Goal: Task Accomplishment & Management: Use online tool/utility

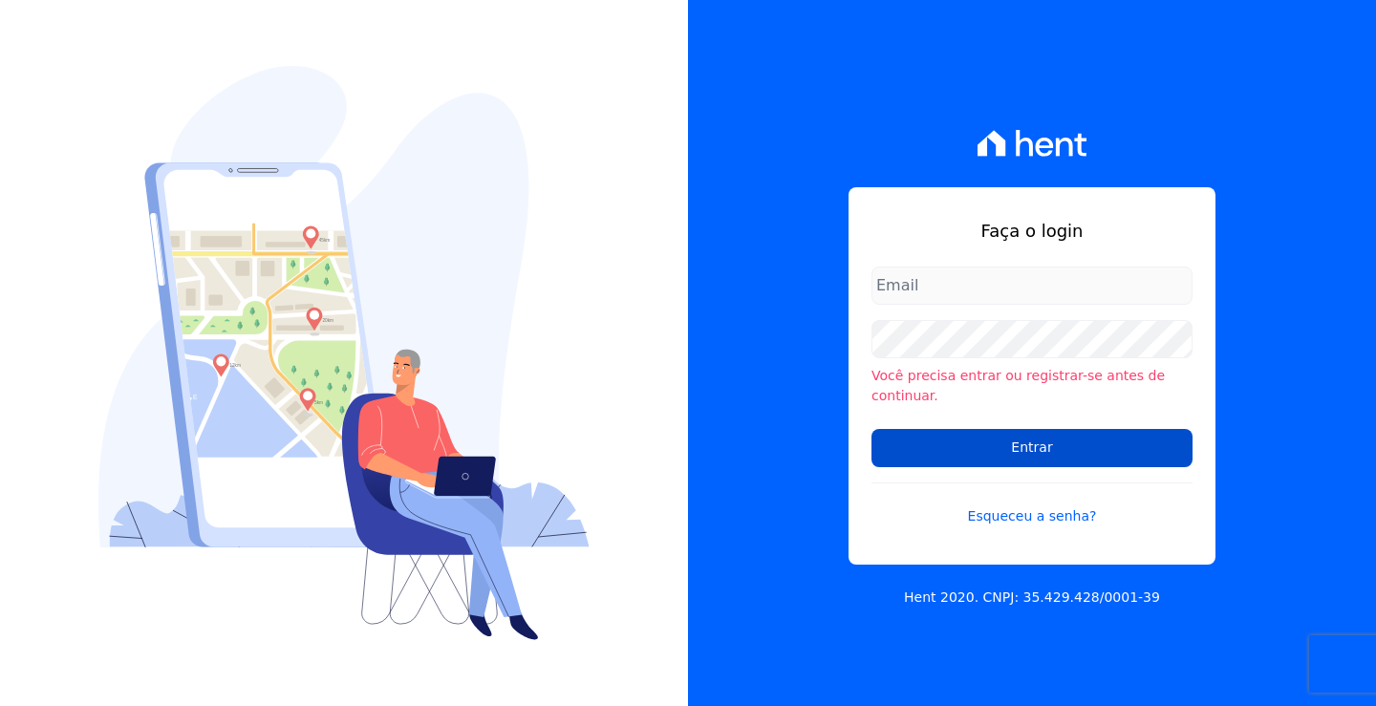
type input "andrea@tsengenharia.com"
click at [982, 444] on input "Entrar" at bounding box center [1031, 448] width 321 height 38
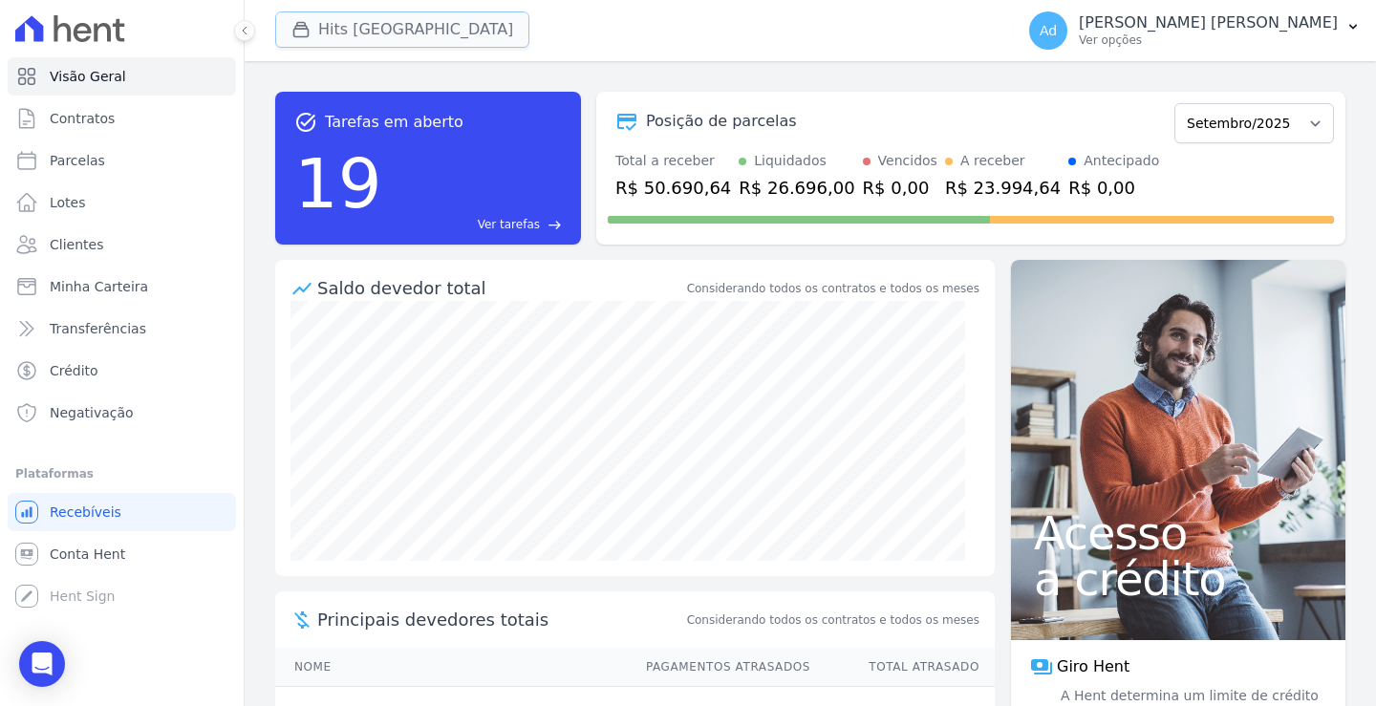
click at [414, 32] on button "Hits [GEOGRAPHIC_DATA]" at bounding box center [402, 29] width 254 height 36
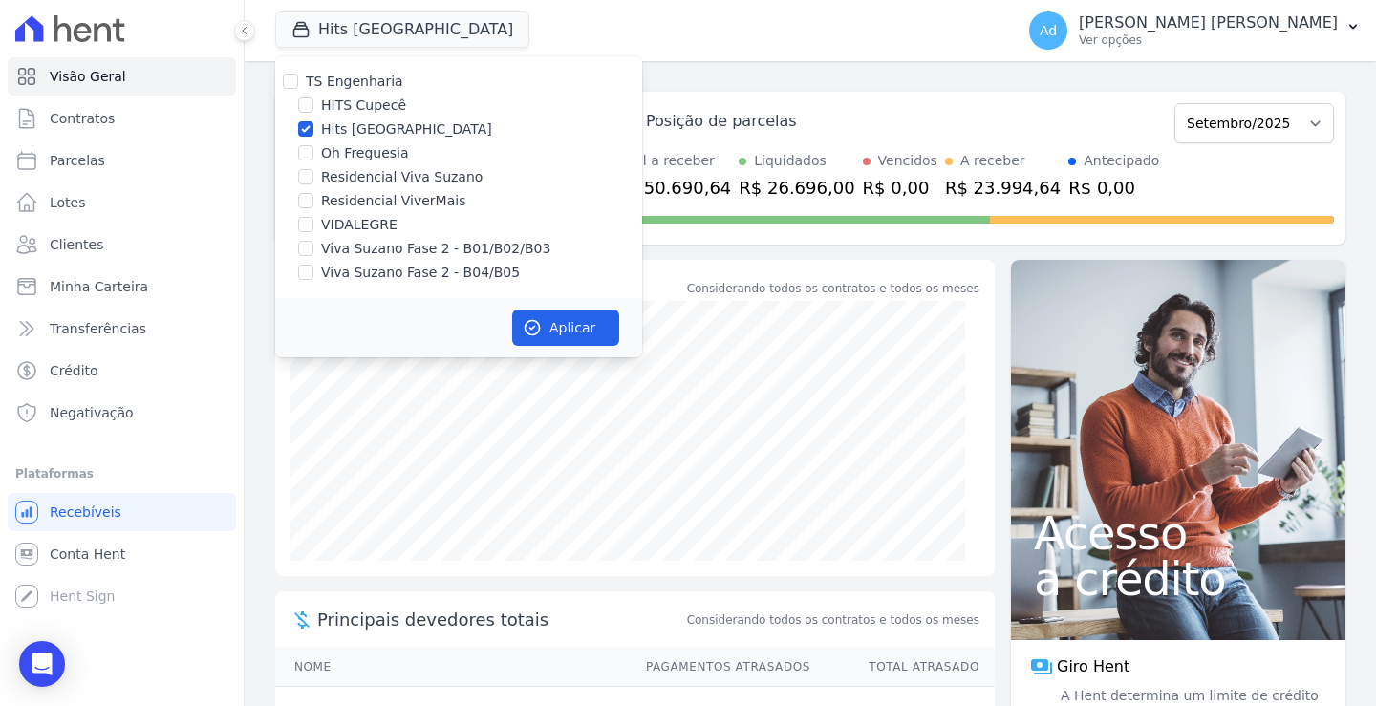
click at [368, 134] on label "Hits [GEOGRAPHIC_DATA]" at bounding box center [406, 129] width 171 height 20
click at [313, 134] on input "Hits [GEOGRAPHIC_DATA]" at bounding box center [305, 128] width 15 height 15
checkbox input "false"
click at [337, 218] on label "VIDALEGRE" at bounding box center [359, 225] width 76 height 20
click at [313, 218] on input "VIDALEGRE" at bounding box center [305, 224] width 15 height 15
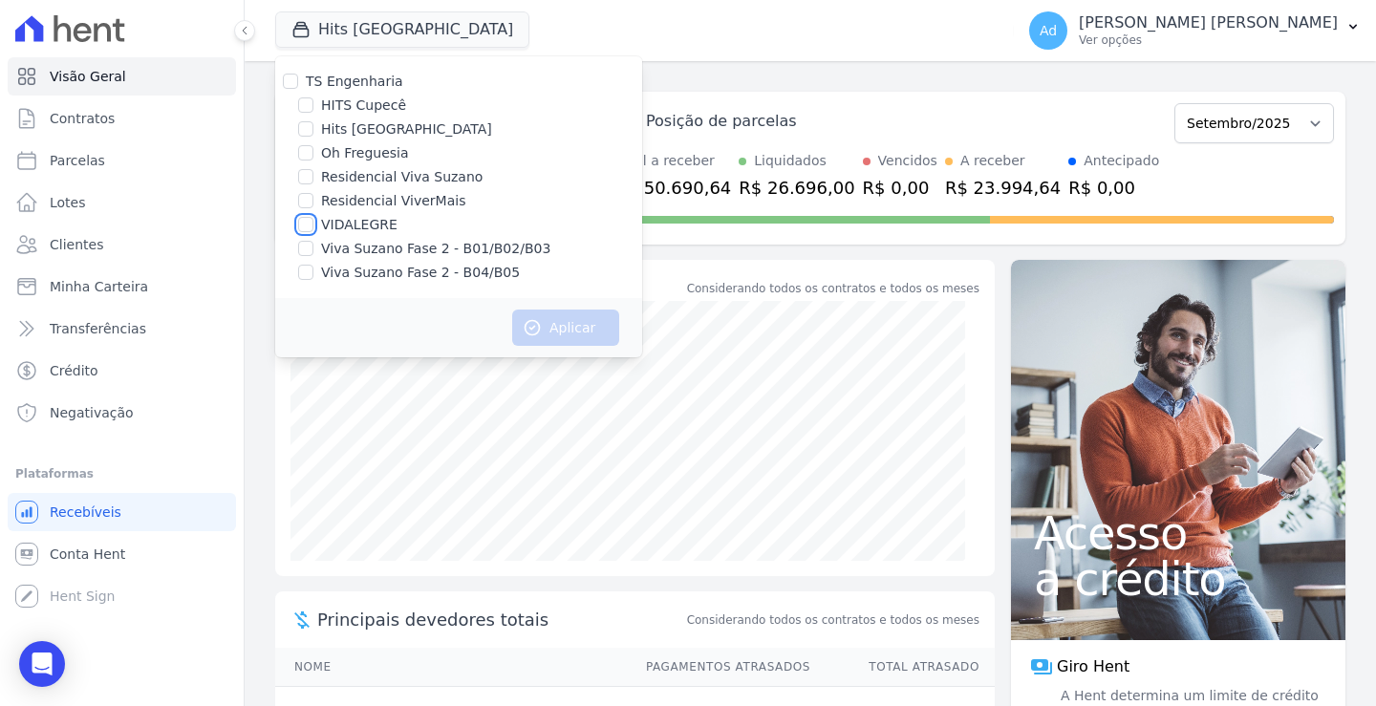
checkbox input "true"
click at [593, 328] on button "Aplicar" at bounding box center [565, 328] width 107 height 36
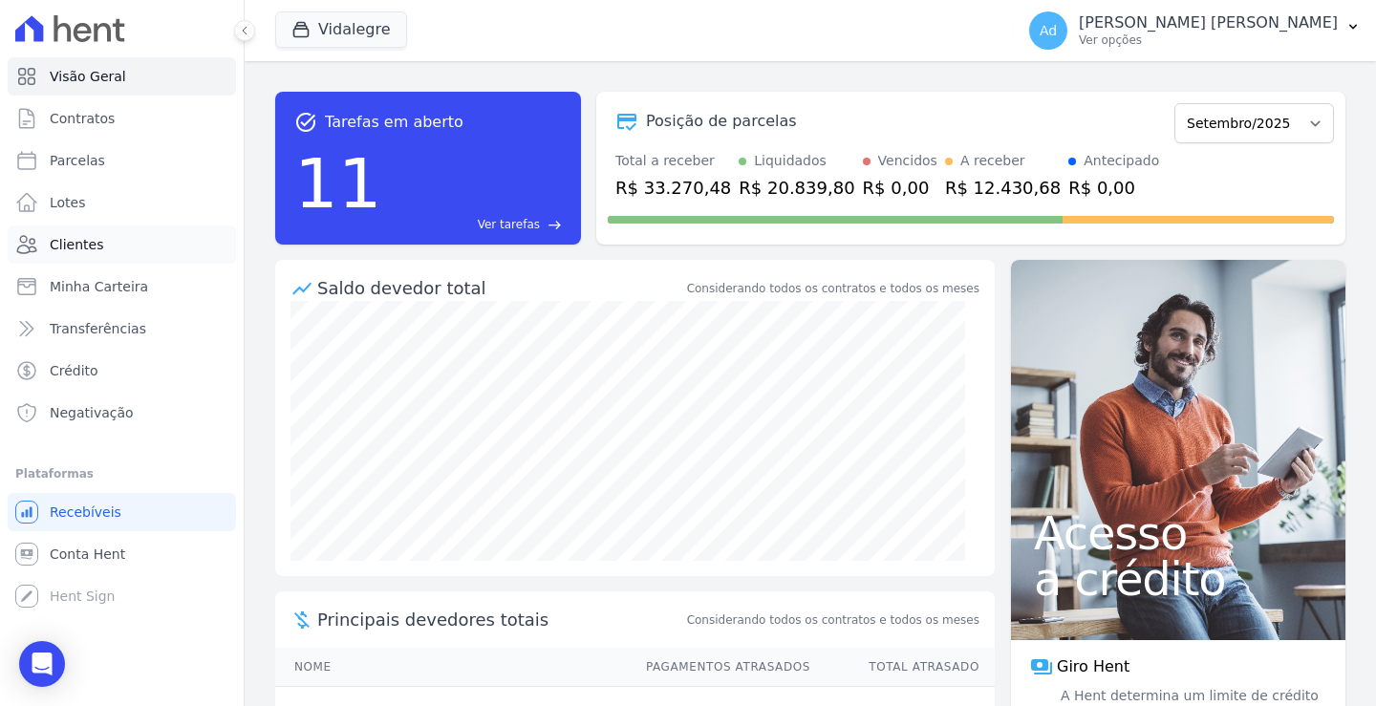
click at [105, 253] on link "Clientes" at bounding box center [122, 244] width 228 height 38
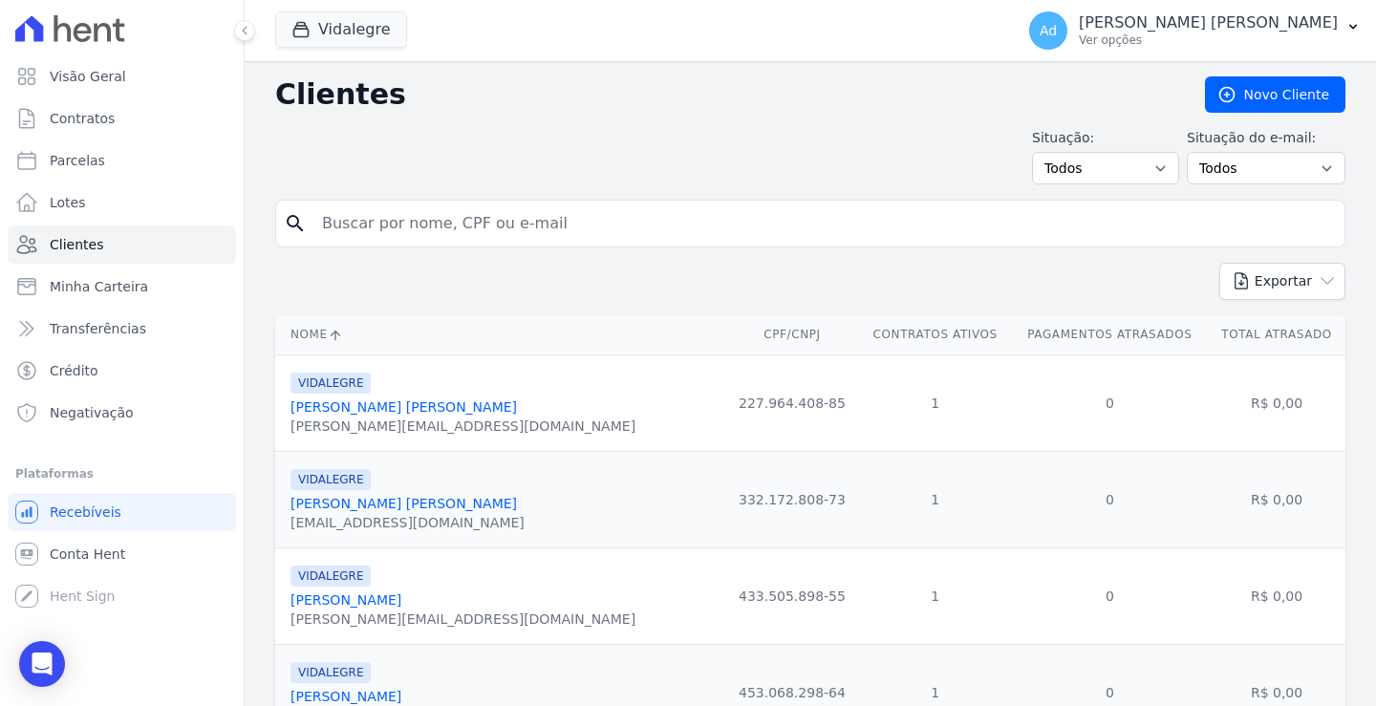
click at [455, 242] on input "search" at bounding box center [823, 223] width 1026 height 38
type input "ana"
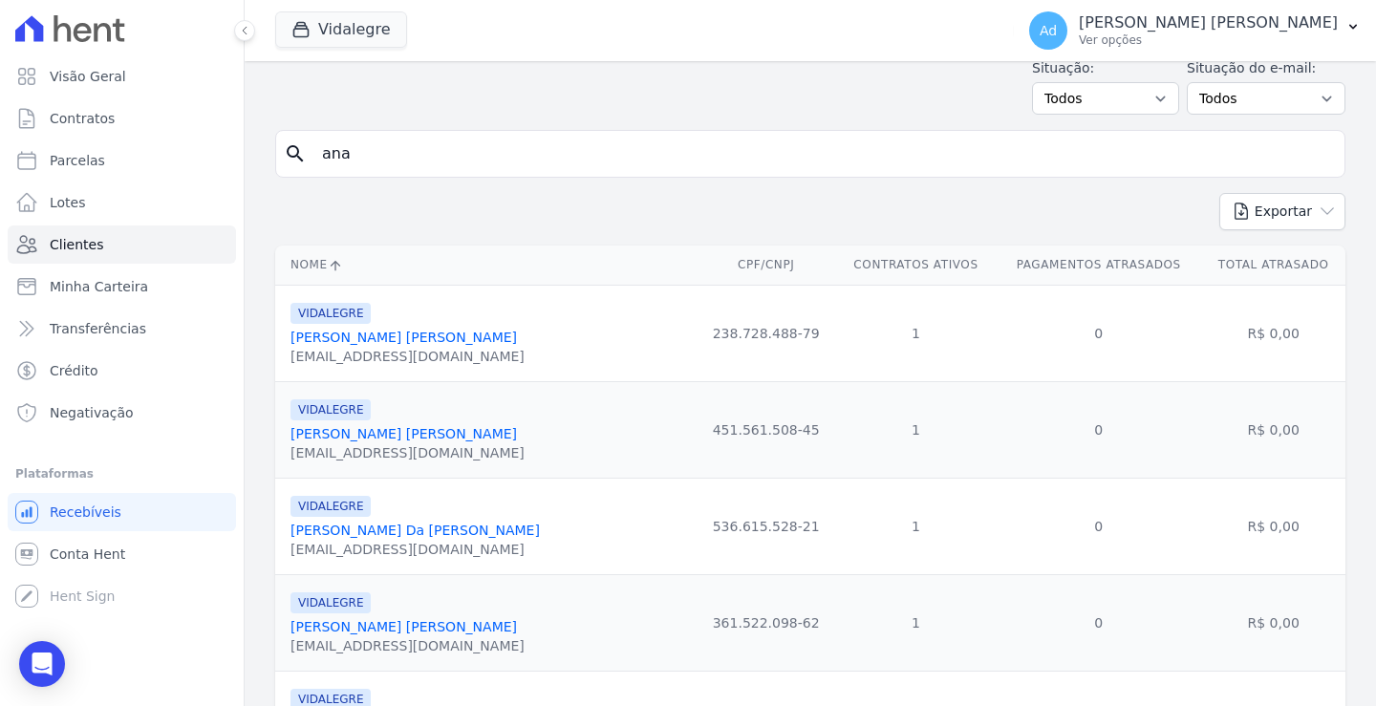
scroll to position [288, 0]
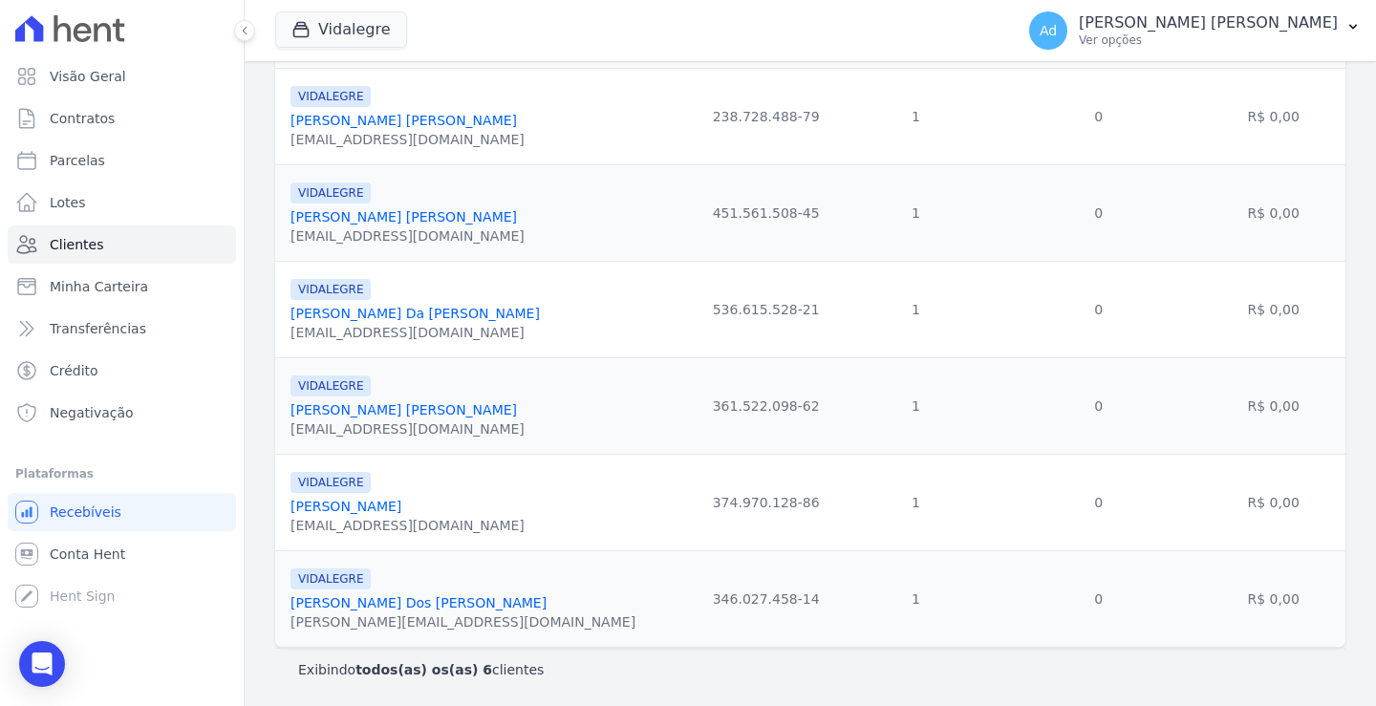
click at [387, 217] on link "[PERSON_NAME] [PERSON_NAME]" at bounding box center [403, 216] width 226 height 15
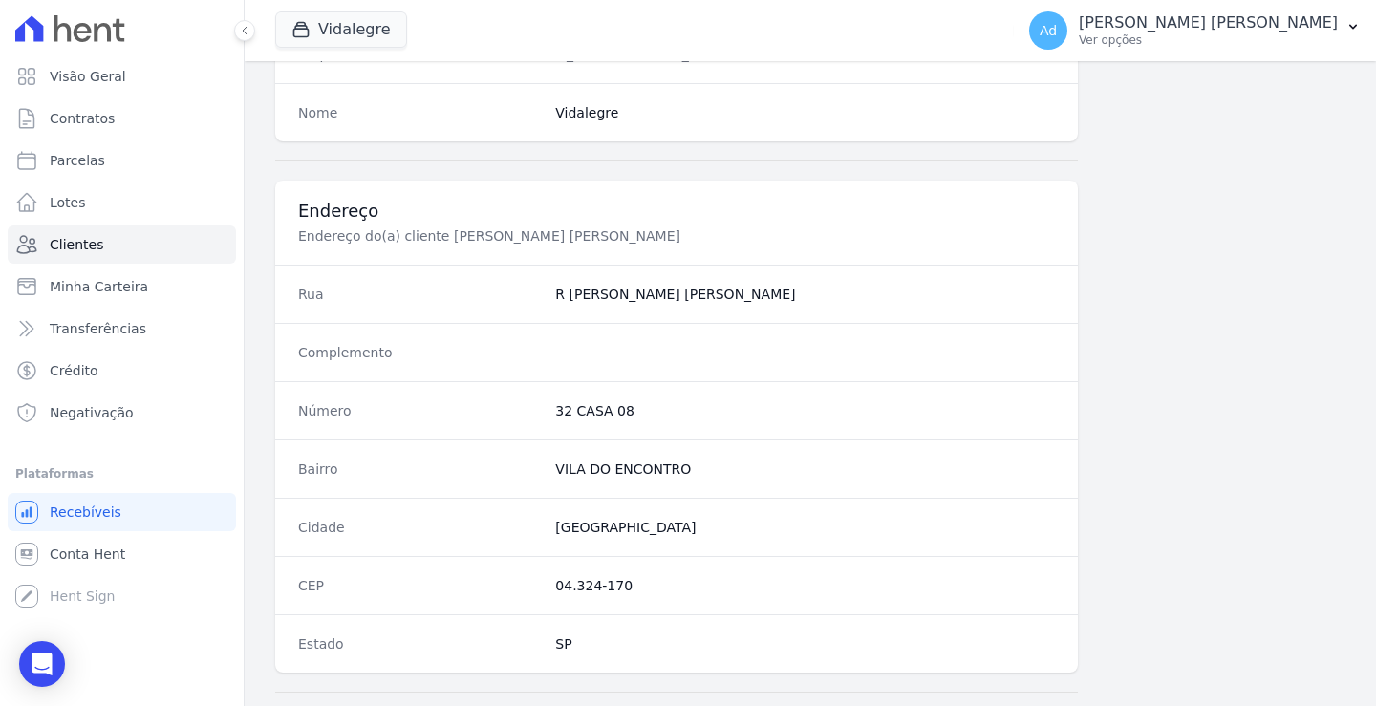
scroll to position [1081, 0]
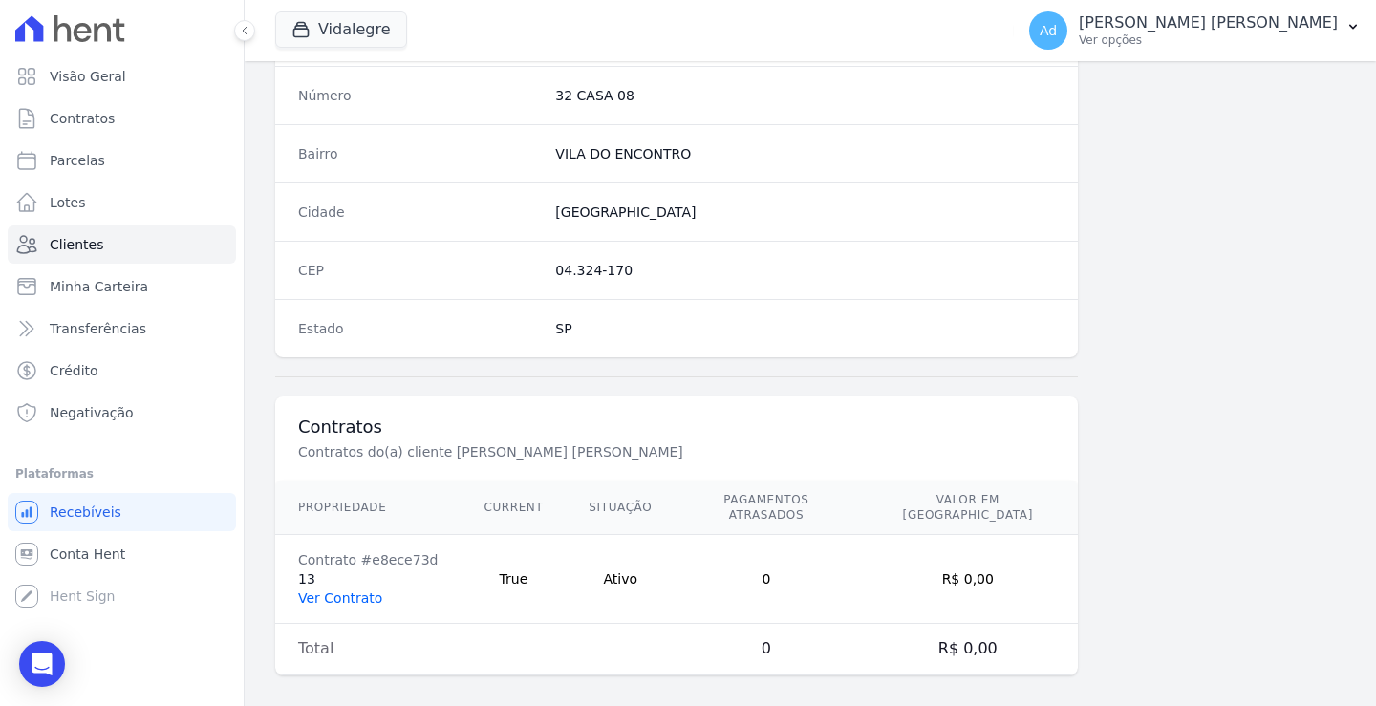
click at [336, 590] on link "Ver Contrato" at bounding box center [340, 597] width 84 height 15
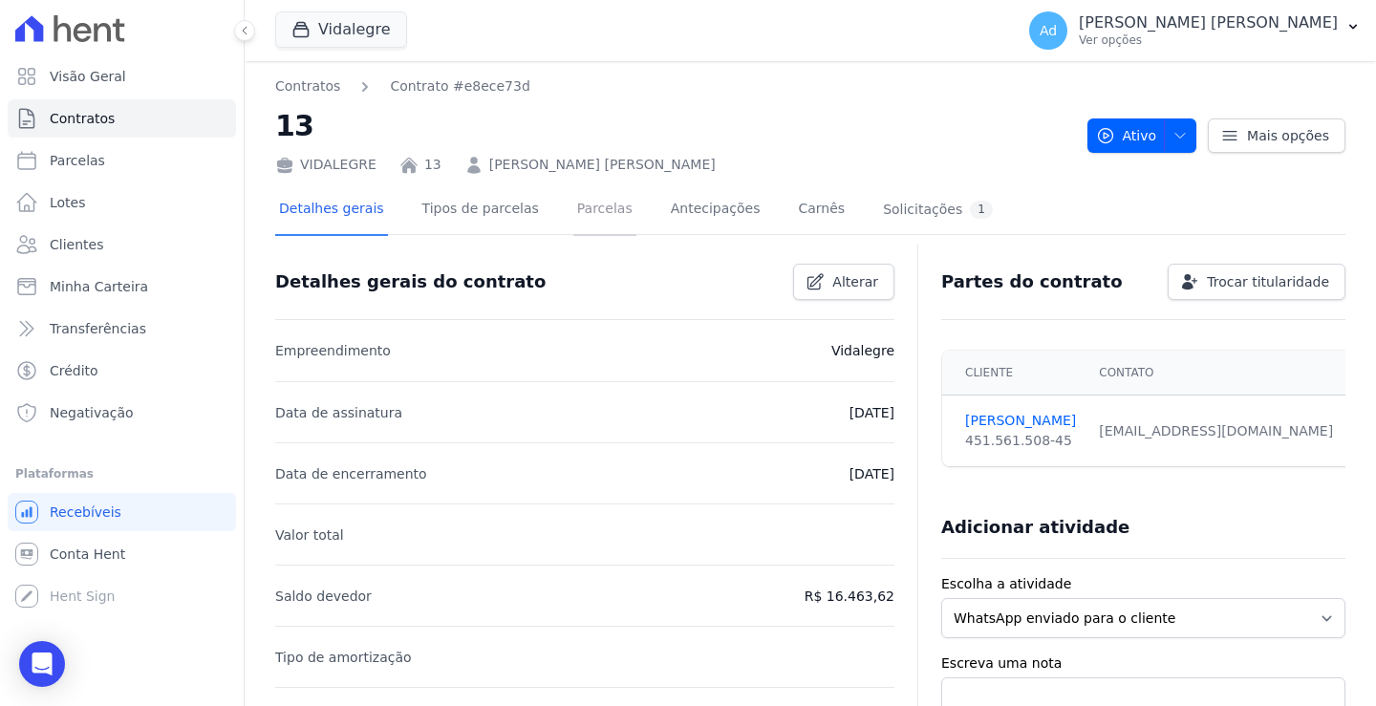
click at [584, 214] on link "Parcelas" at bounding box center [604, 210] width 63 height 51
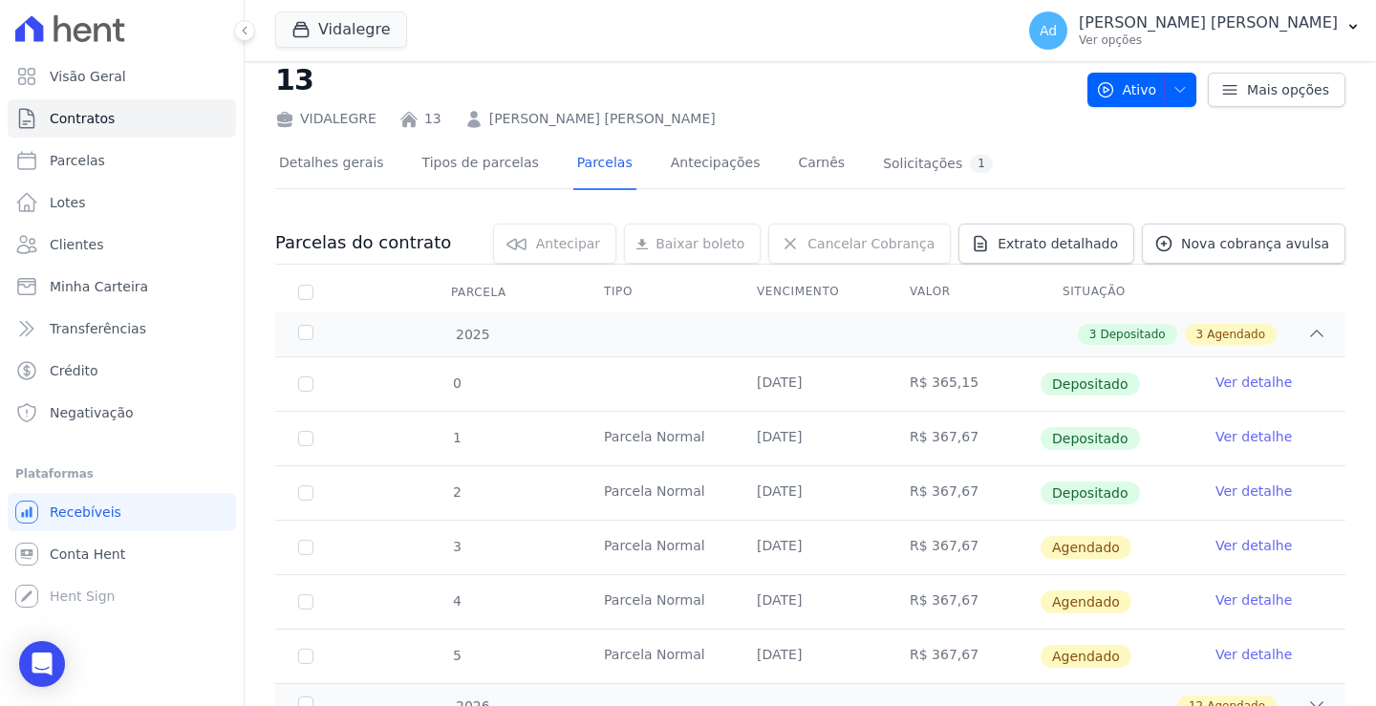
scroll to position [96, 0]
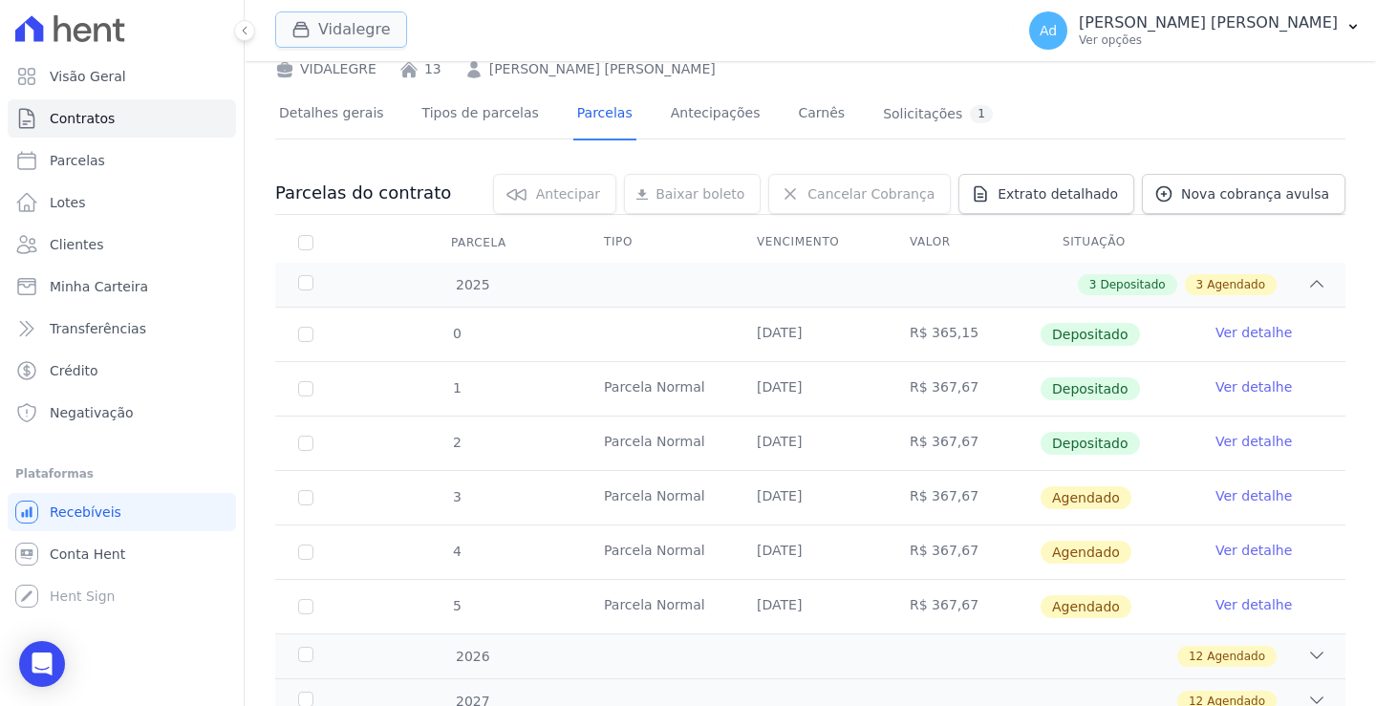
click at [316, 33] on div "button" at bounding box center [304, 29] width 27 height 19
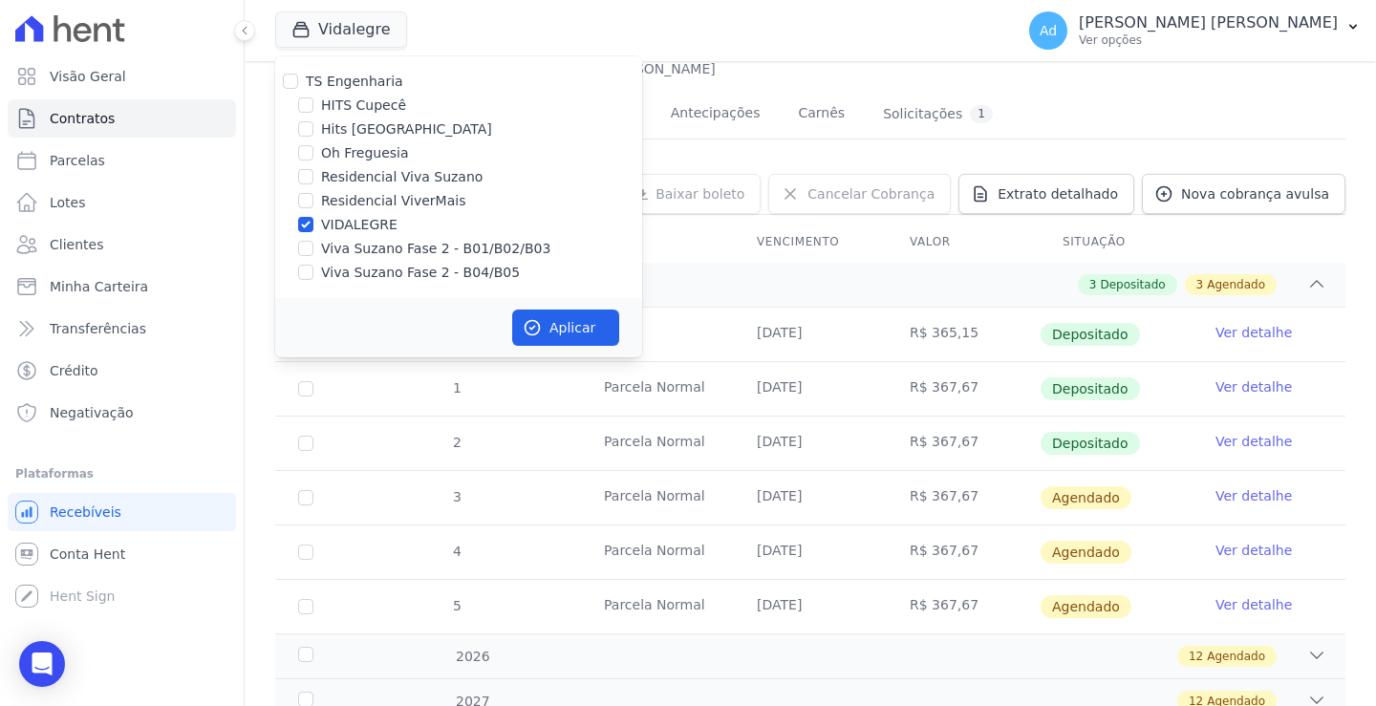
click at [340, 224] on label "VIDALEGRE" at bounding box center [359, 225] width 76 height 20
click at [313, 224] on input "VIDALEGRE" at bounding box center [305, 224] width 15 height 15
checkbox input "false"
click at [346, 242] on label "Viva Suzano Fase 2 - B01/B02/B03" at bounding box center [435, 249] width 229 height 20
click at [313, 242] on input "Viva Suzano Fase 2 - B01/B02/B03" at bounding box center [305, 248] width 15 height 15
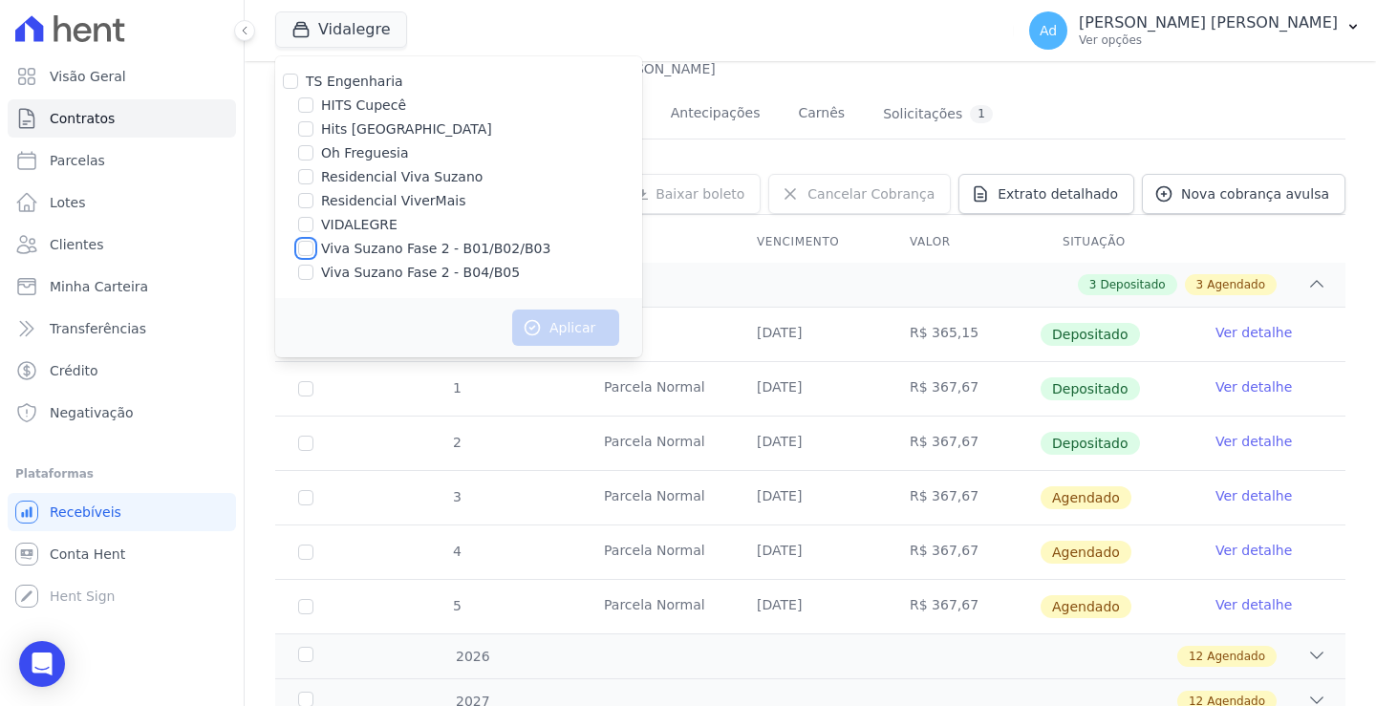
checkbox input "true"
click at [332, 278] on label "Viva Suzano Fase 2 - B04/B05" at bounding box center [420, 273] width 199 height 20
click at [313, 278] on input "Viva Suzano Fase 2 - B04/B05" at bounding box center [305, 272] width 15 height 15
checkbox input "true"
click at [551, 326] on button "Aplicar" at bounding box center [565, 328] width 107 height 36
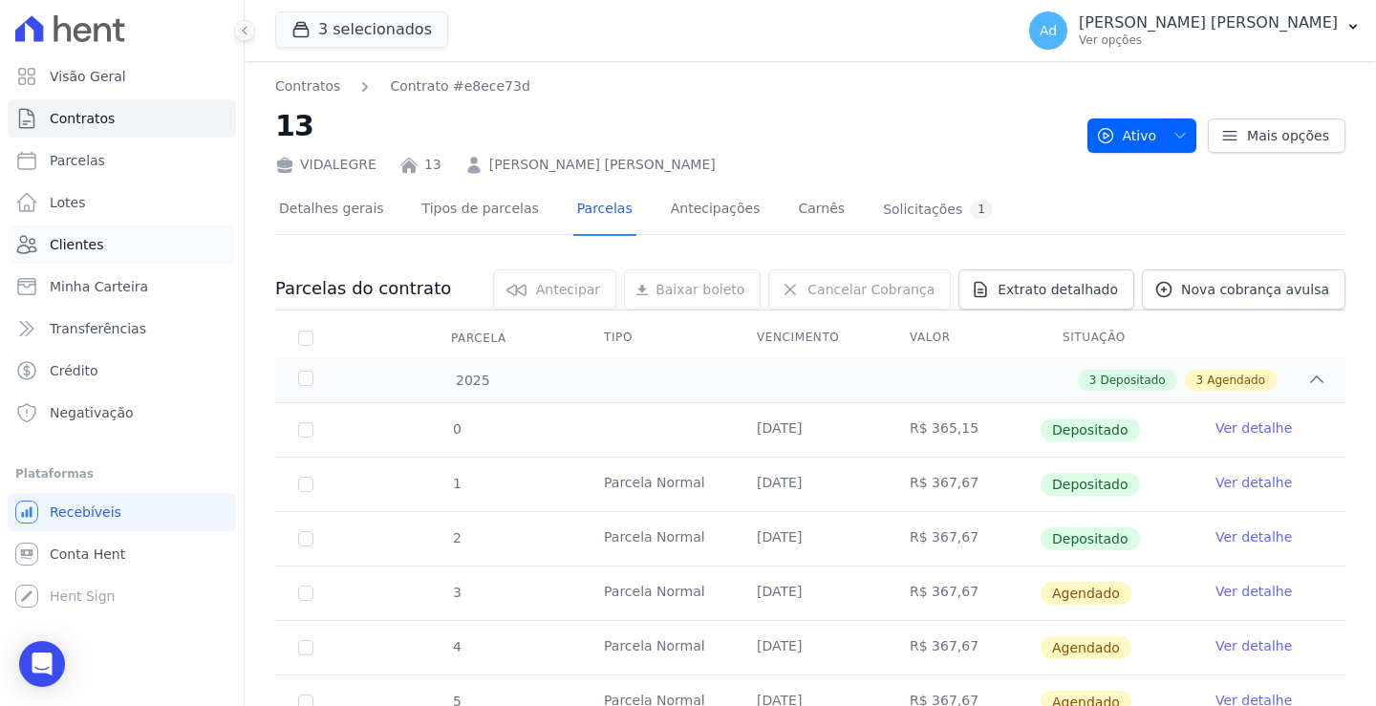
click at [167, 230] on link "Clientes" at bounding box center [122, 244] width 228 height 38
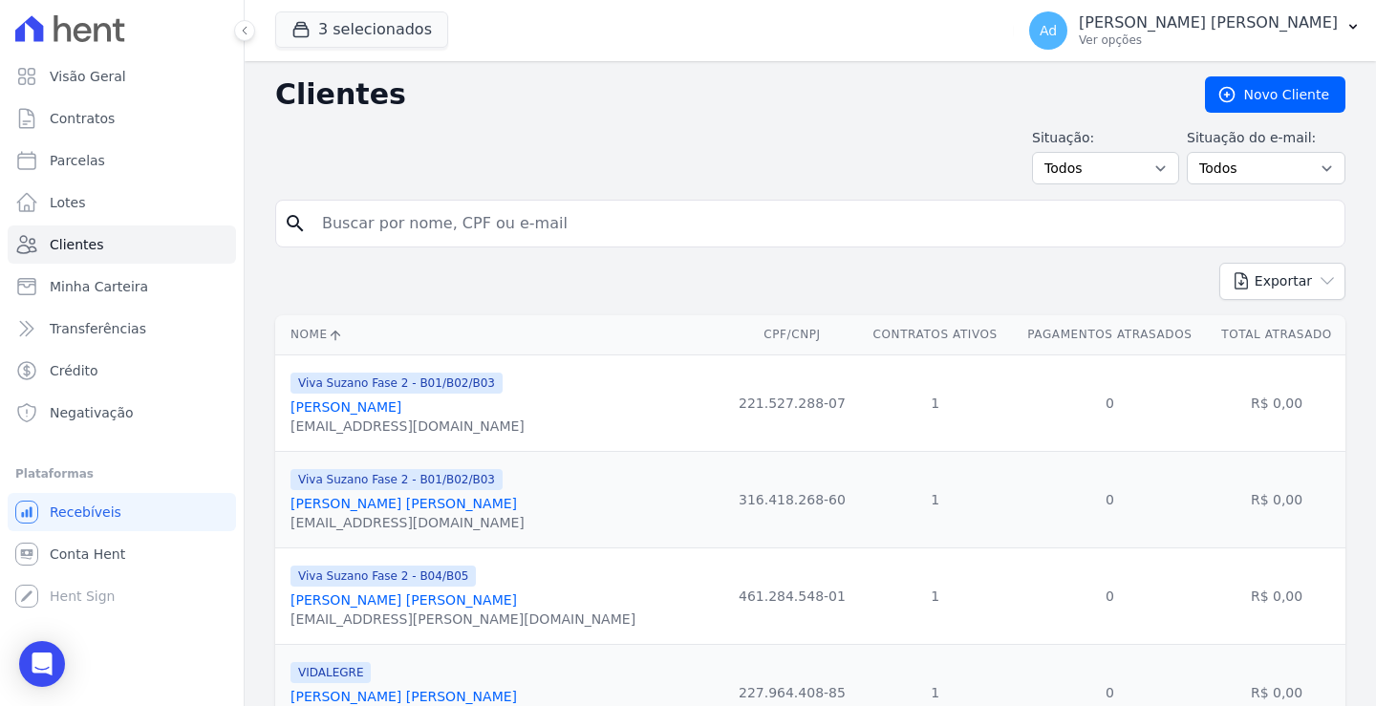
click at [375, 234] on input "search" at bounding box center [823, 223] width 1026 height 38
type input "[PERSON_NAME]"
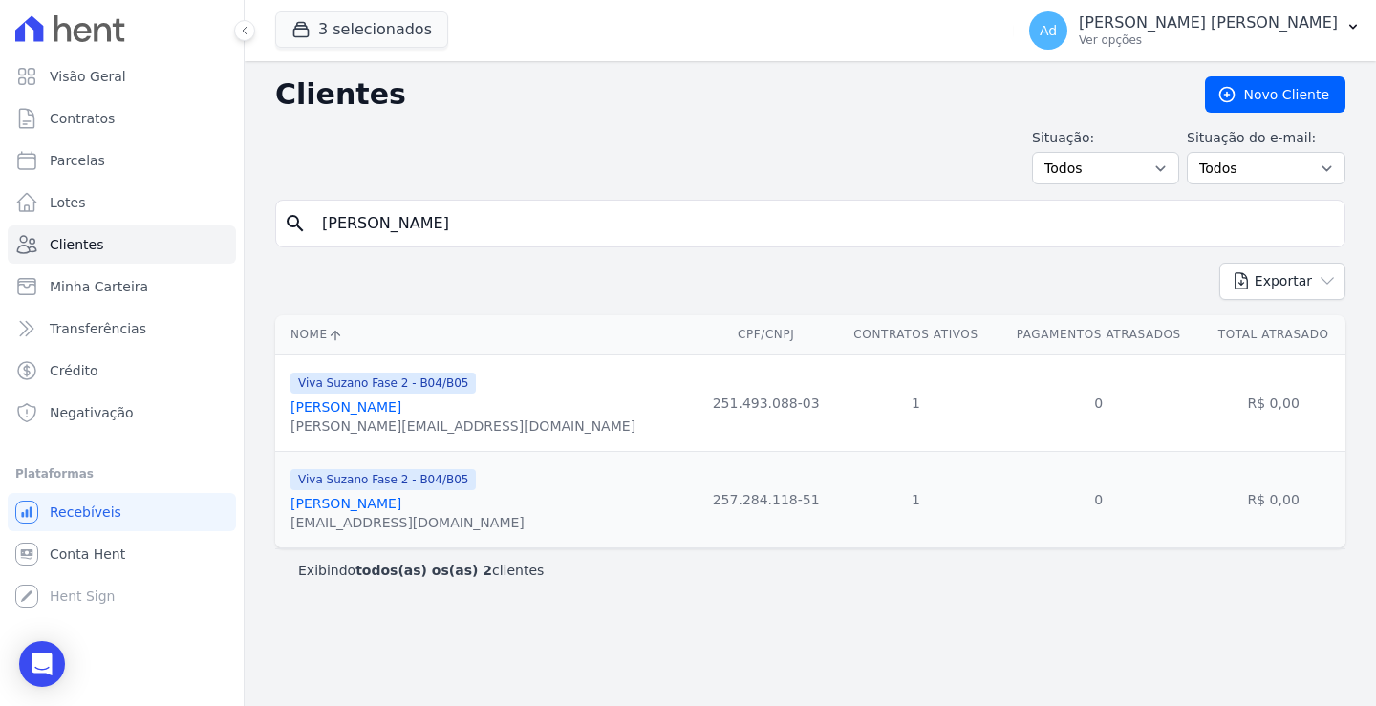
click at [369, 406] on link "[PERSON_NAME]" at bounding box center [345, 406] width 111 height 15
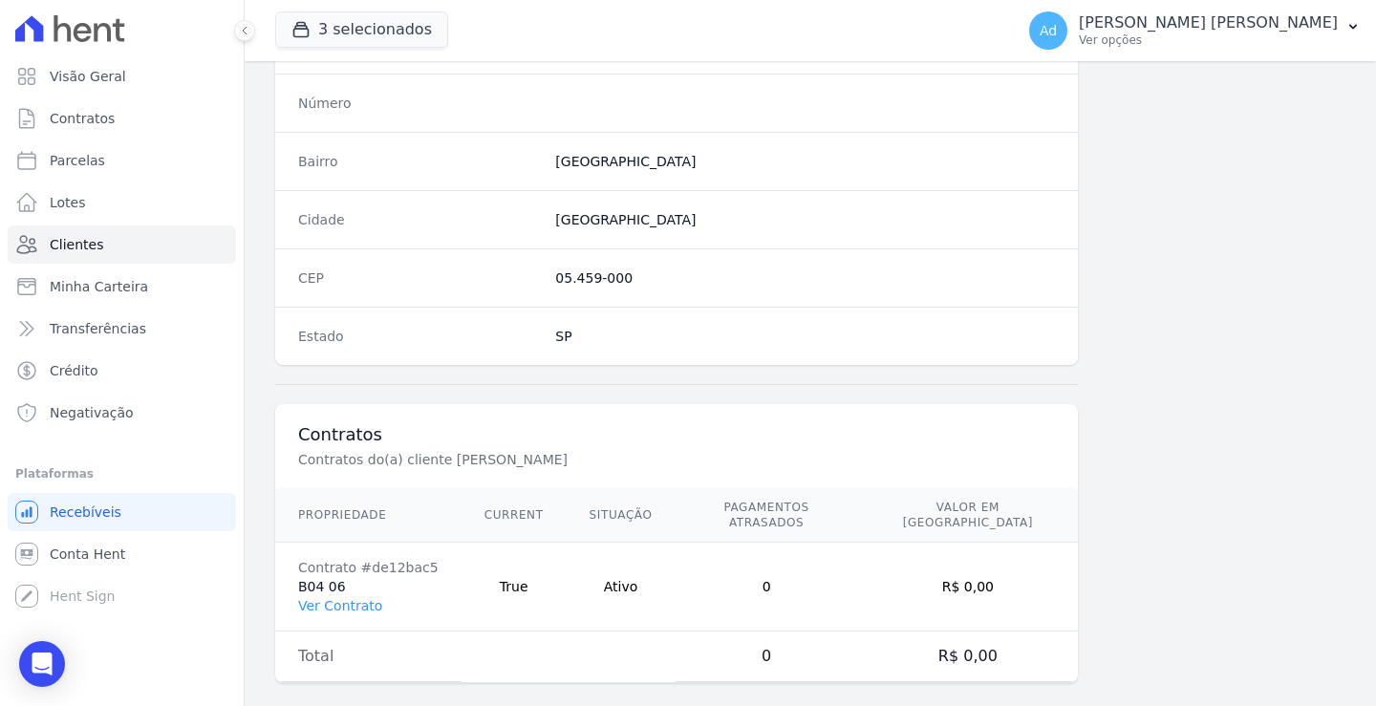
scroll to position [1081, 0]
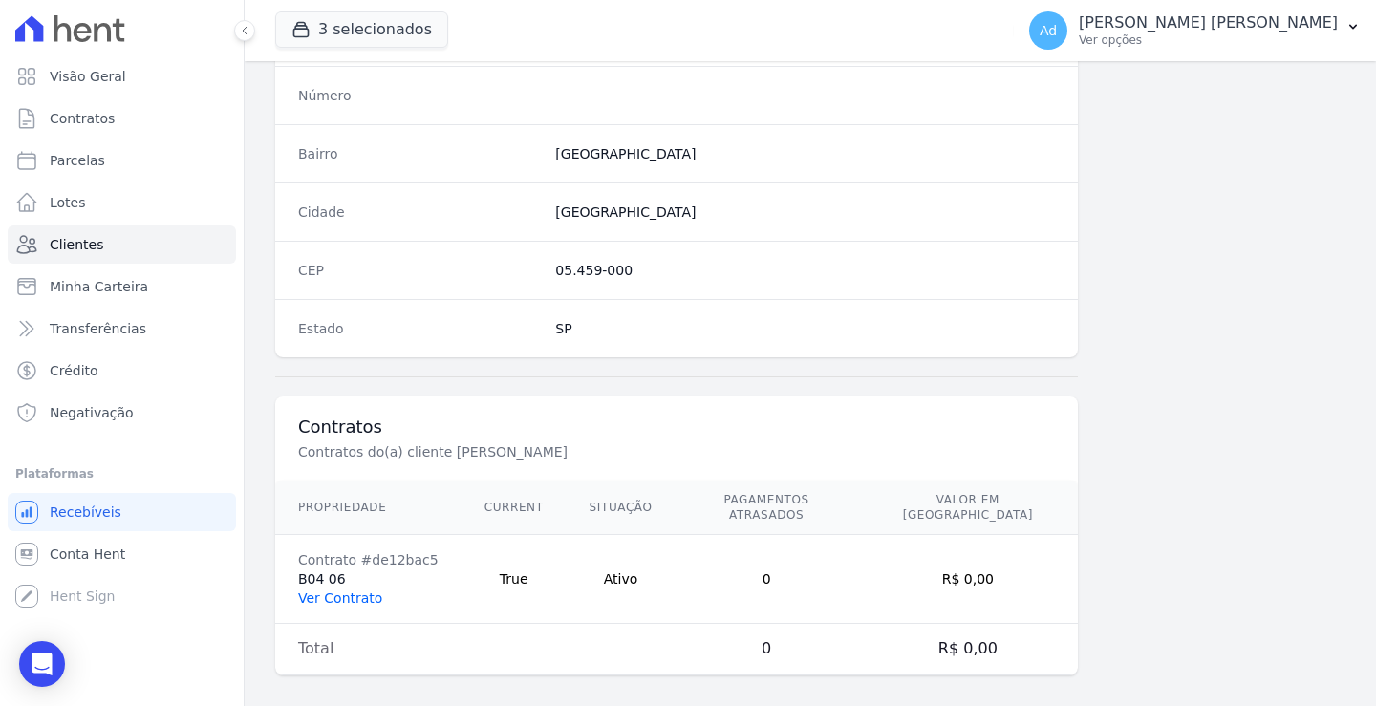
click at [337, 590] on link "Ver Contrato" at bounding box center [340, 597] width 84 height 15
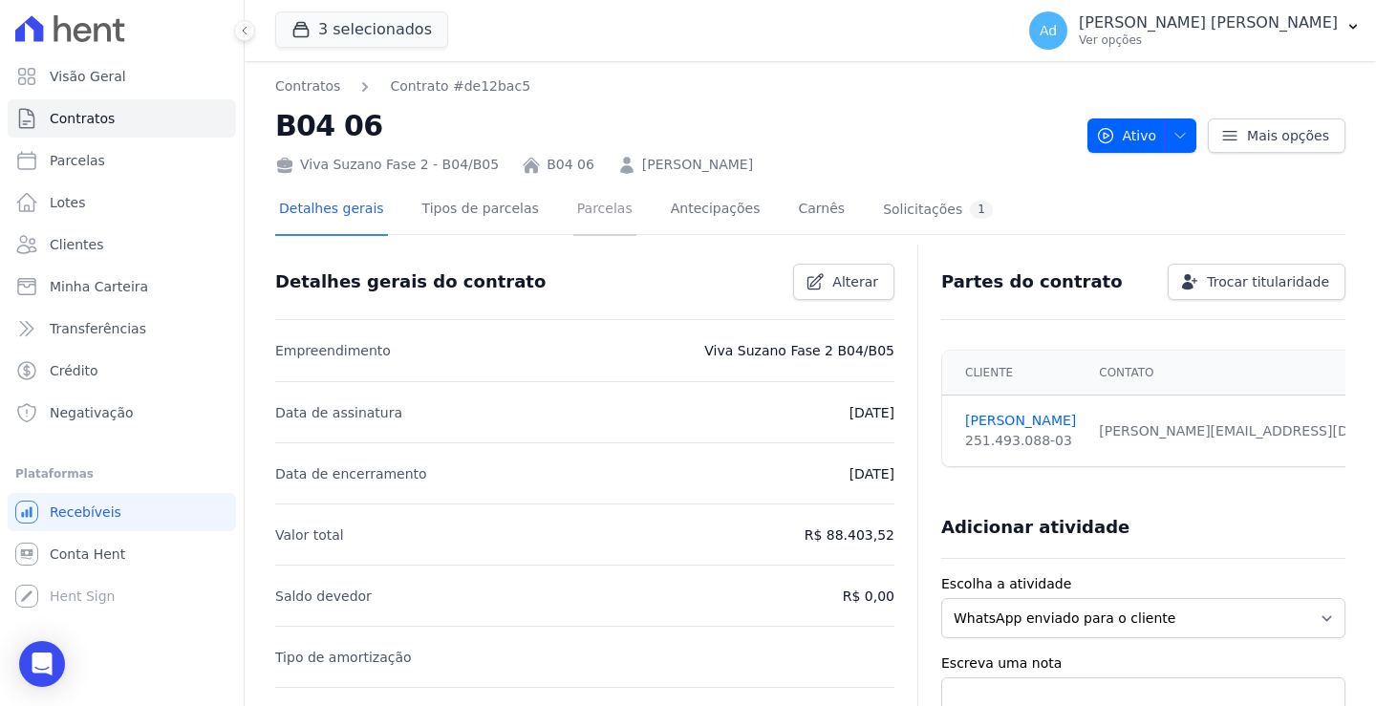
click at [584, 216] on link "Parcelas" at bounding box center [604, 210] width 63 height 51
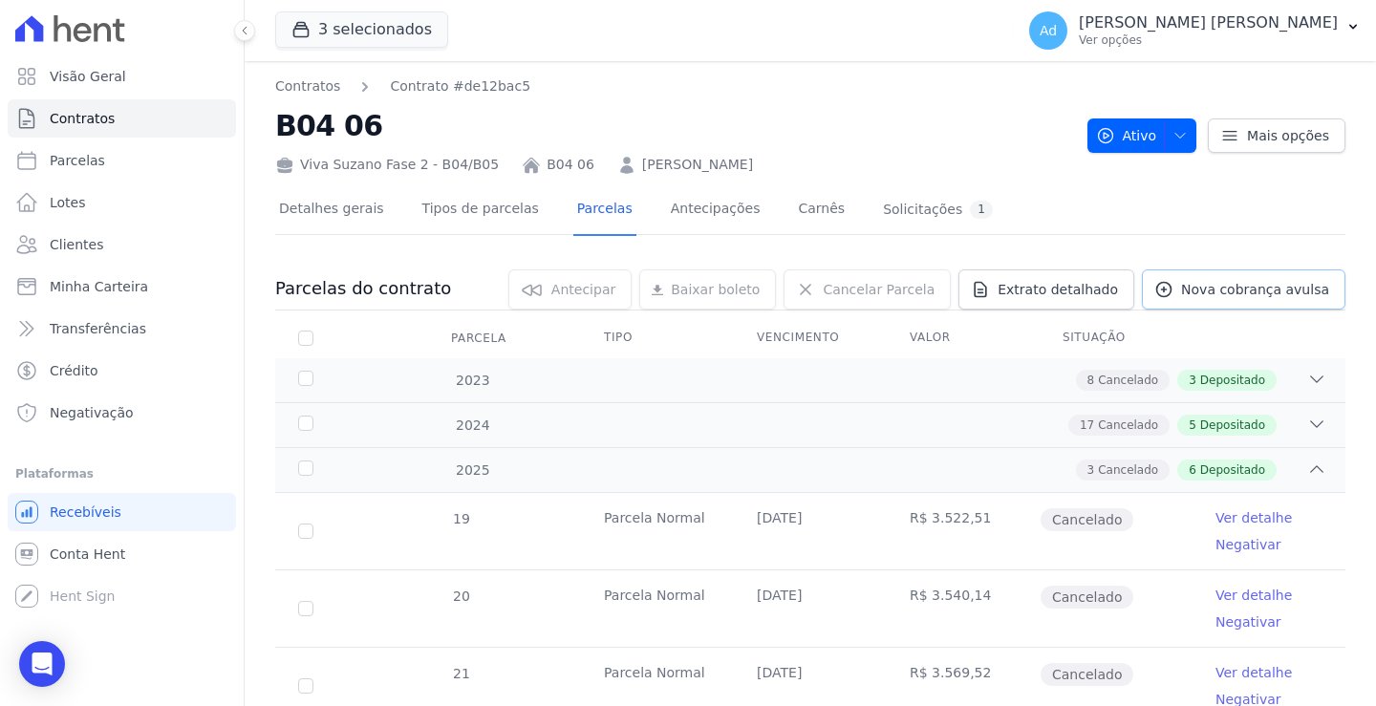
click at [1241, 289] on span "Nova cobrança avulsa" at bounding box center [1255, 289] width 148 height 19
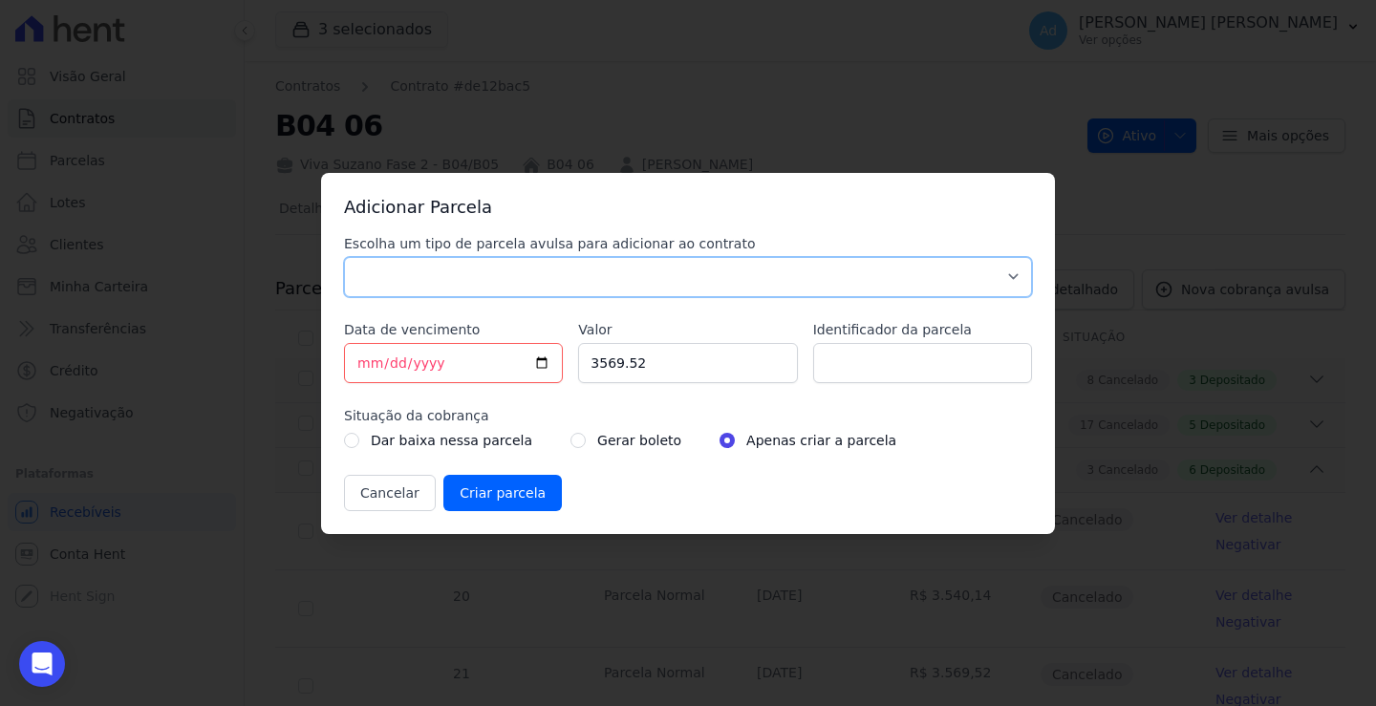
click at [589, 276] on select "Parcela Normal Sinal Caução Intercalada Chaves Pré Chaves Pós Chaves Taxas Quit…" at bounding box center [688, 277] width 688 height 40
select select "standard"
click at [344, 257] on select "Parcela Normal Sinal Caução Intercalada Chaves Pré Chaves Pós Chaves Taxas Quit…" at bounding box center [688, 277] width 688 height 40
